Goal: Task Accomplishment & Management: Use online tool/utility

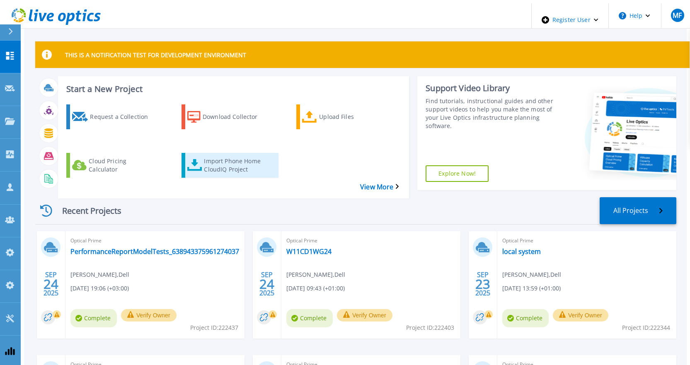
click at [226, 155] on div "Import Phone Home CloudIQ Project" at bounding box center [237, 165] width 66 height 21
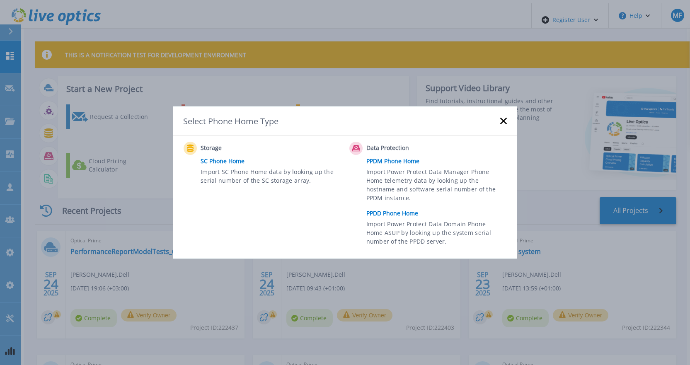
click at [383, 213] on link "PPDD Phone Home" at bounding box center [439, 213] width 145 height 12
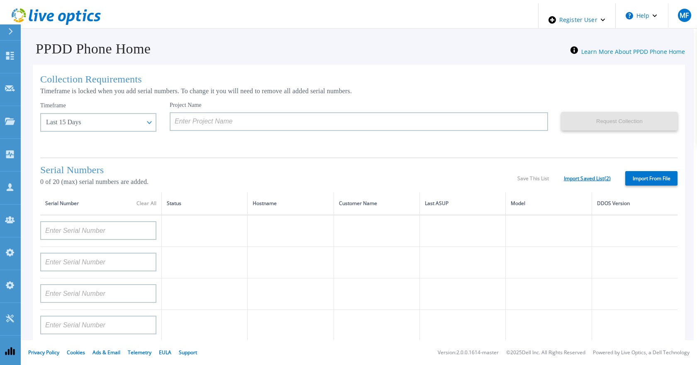
click at [597, 178] on link "Import Saved List ( 2 )" at bounding box center [587, 179] width 47 height 6
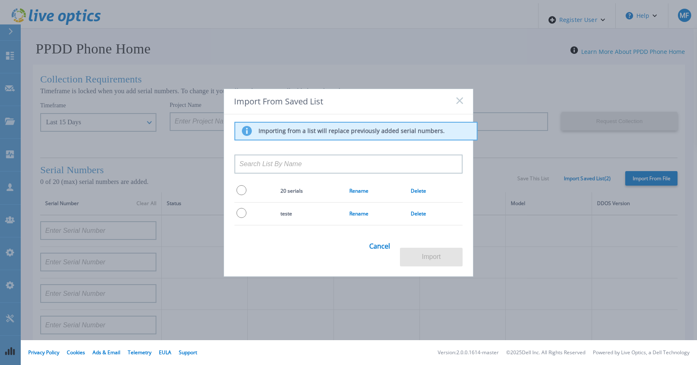
click at [241, 218] on input "radio" at bounding box center [241, 213] width 10 height 10
radio input "true"
click at [444, 249] on button "Import" at bounding box center [431, 257] width 63 height 19
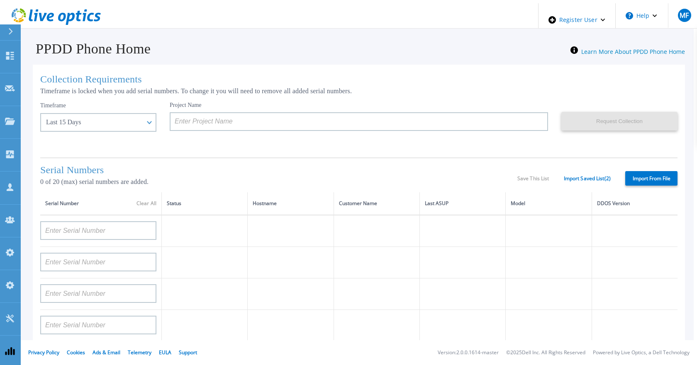
type input "APM00211700095"
type input "APX00232503747"
type input "APM00214914093"
type input "APM00171836329"
type input "APM00212026971"
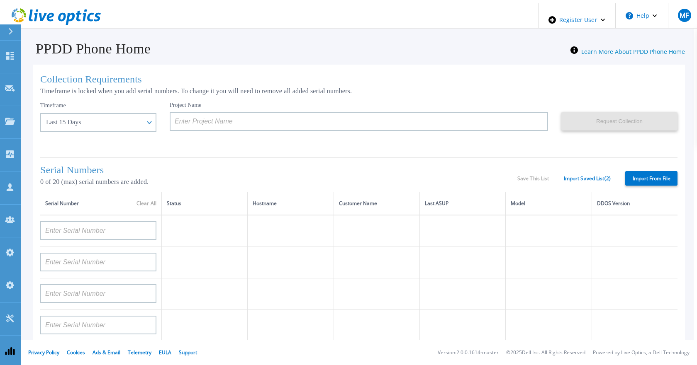
type input "APM00214914094"
type input "APX00234502218"
type input "APM00212018359"
type input "APX00232503745"
type input "APX00232503743"
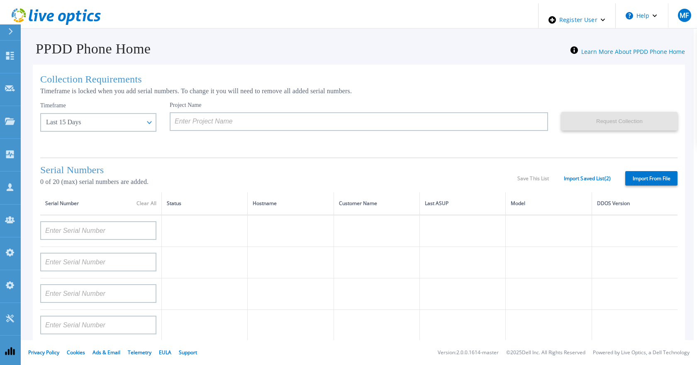
type input "APM00193603655"
type input "APM00212517749"
type input "APX00232503742"
type input "APM00212702822"
type input "APM00212610953"
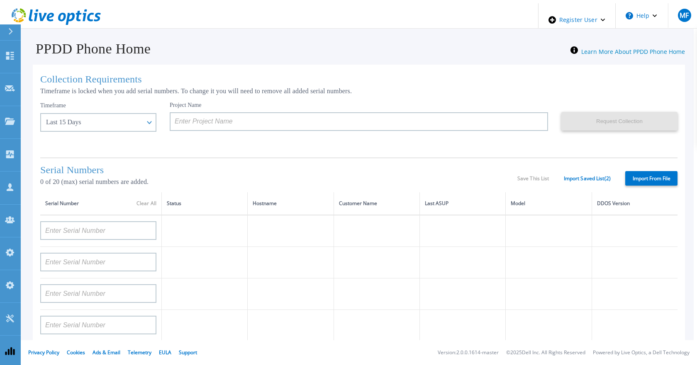
type input "APM00202614668"
type input "APM00212613652"
type input "APX00222101185"
type input "AUDVUX6XJHDJFE"
type input "APM00133543104"
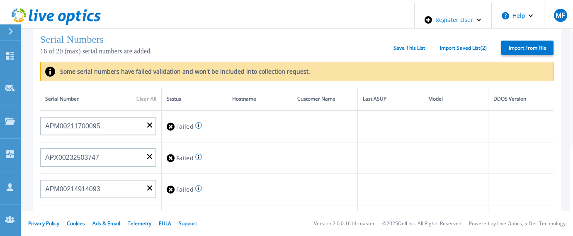
scroll to position [166, 0]
